Goal: Check status: Check status

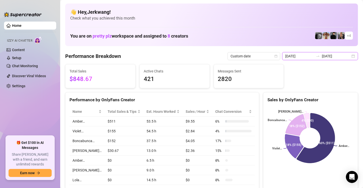
click at [345, 54] on input "[DATE]" at bounding box center [336, 56] width 29 height 6
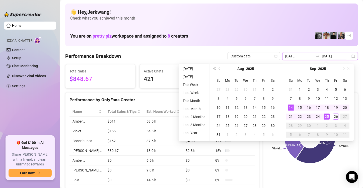
click at [347, 56] on div "[DATE] [DATE]" at bounding box center [320, 56] width 76 height 8
type input "[DATE]"
click at [328, 117] on div "25" at bounding box center [327, 117] width 6 height 6
type input "[DATE]"
click at [333, 117] on div "26" at bounding box center [336, 117] width 6 height 6
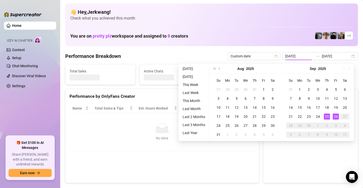
type input "[DATE]"
